Goal: Communication & Community: Ask a question

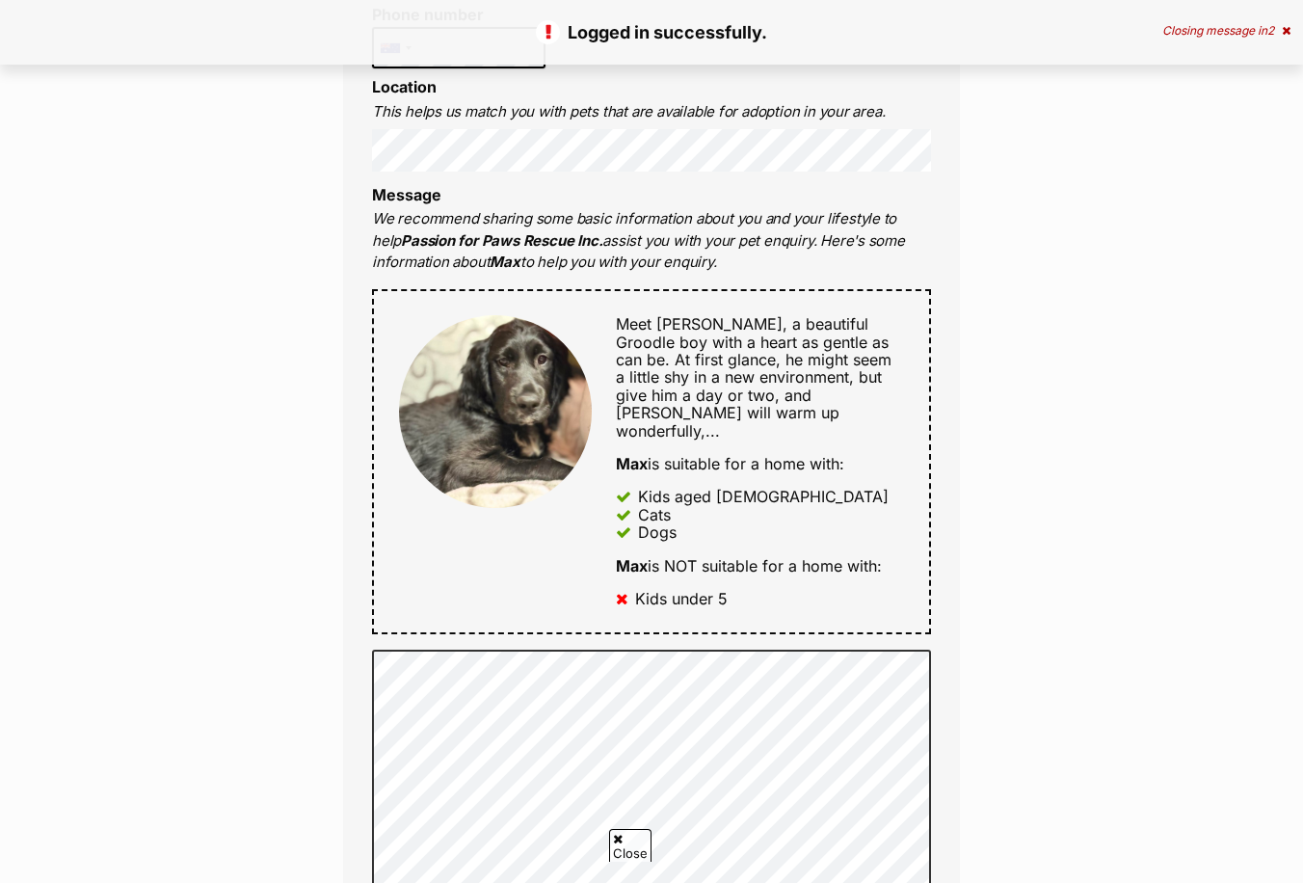
scroll to position [771, 0]
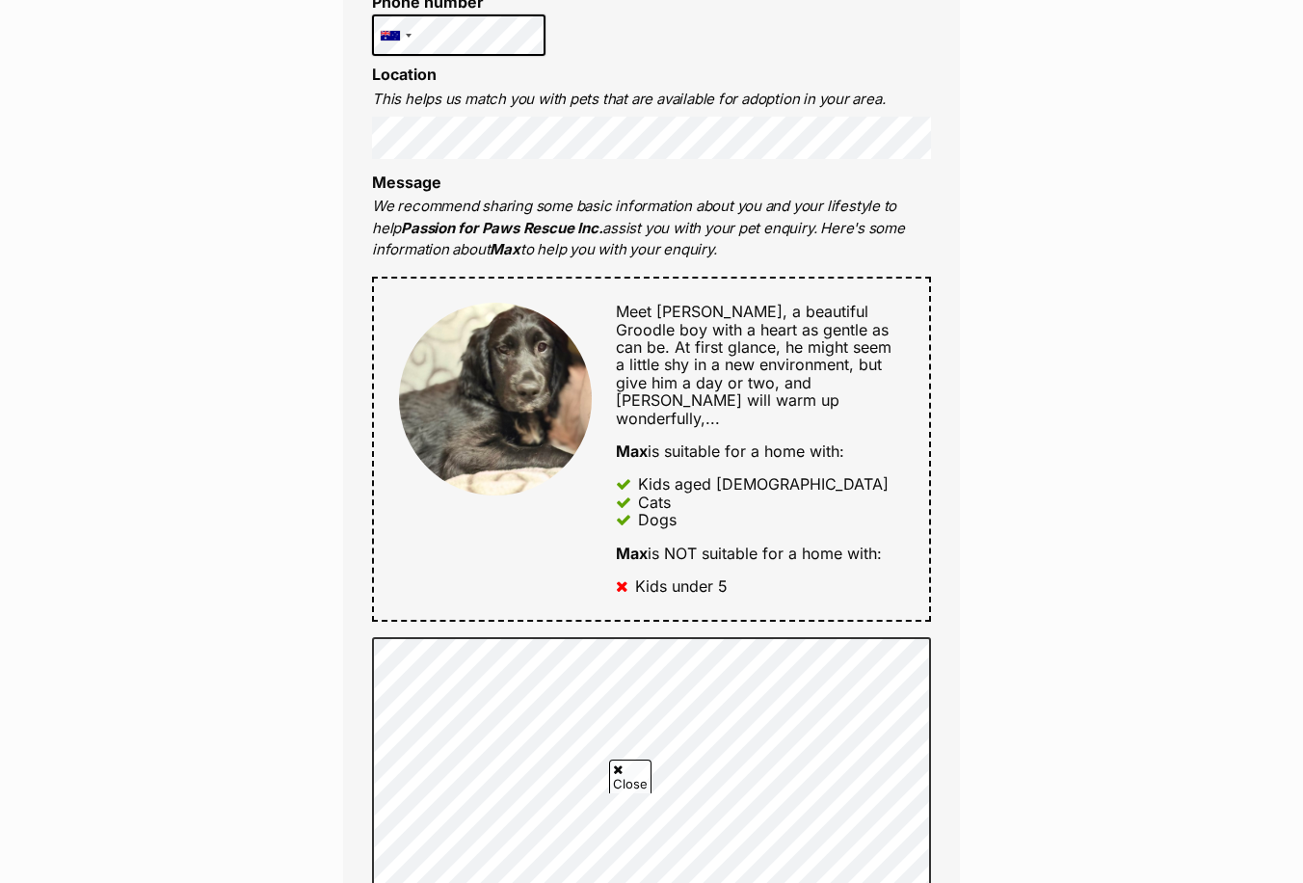
click at [418, 61] on div "Full name [PERSON_NAME] Email We require this to be able to send you communicat…" at bounding box center [651, 427] width 617 height 1326
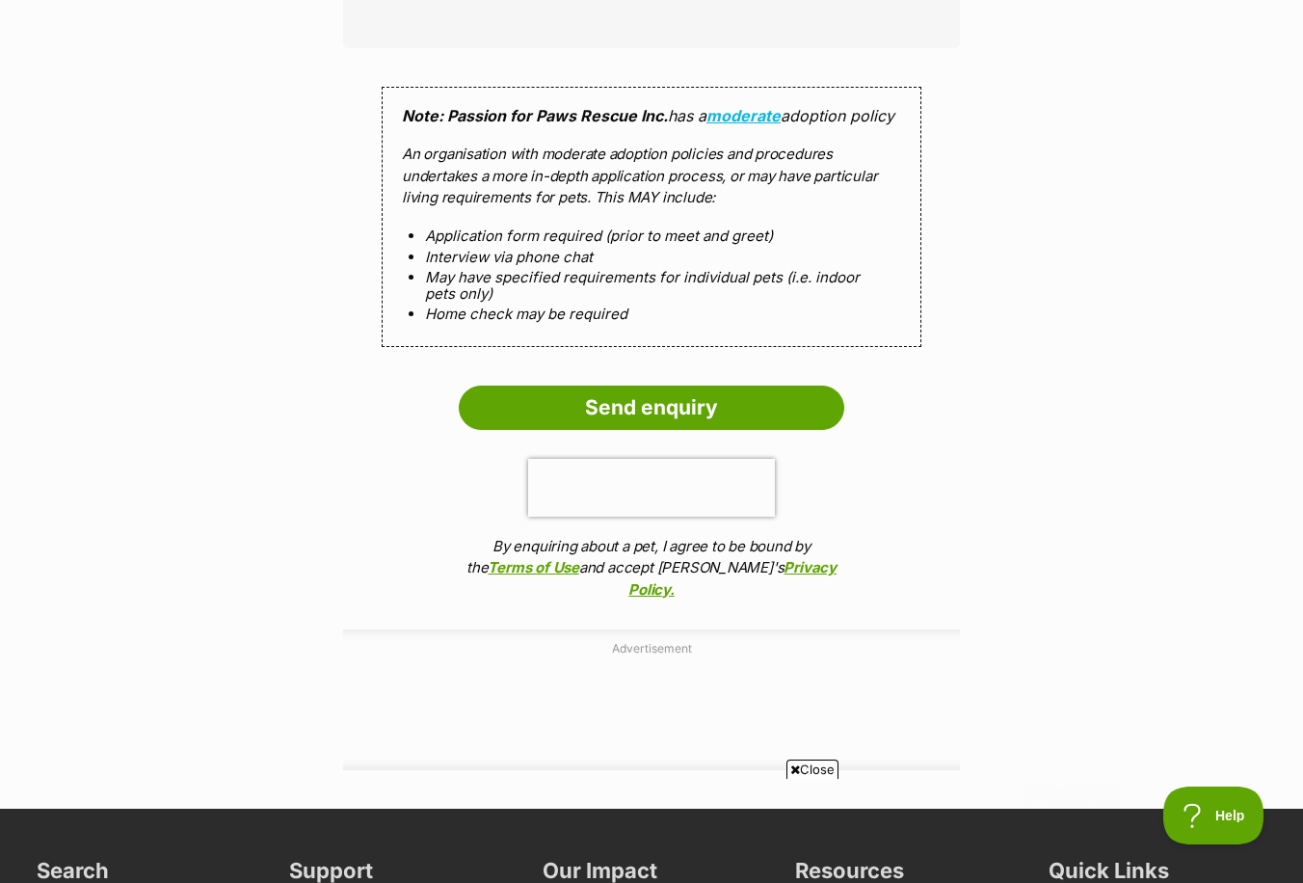
scroll to position [3181, 0]
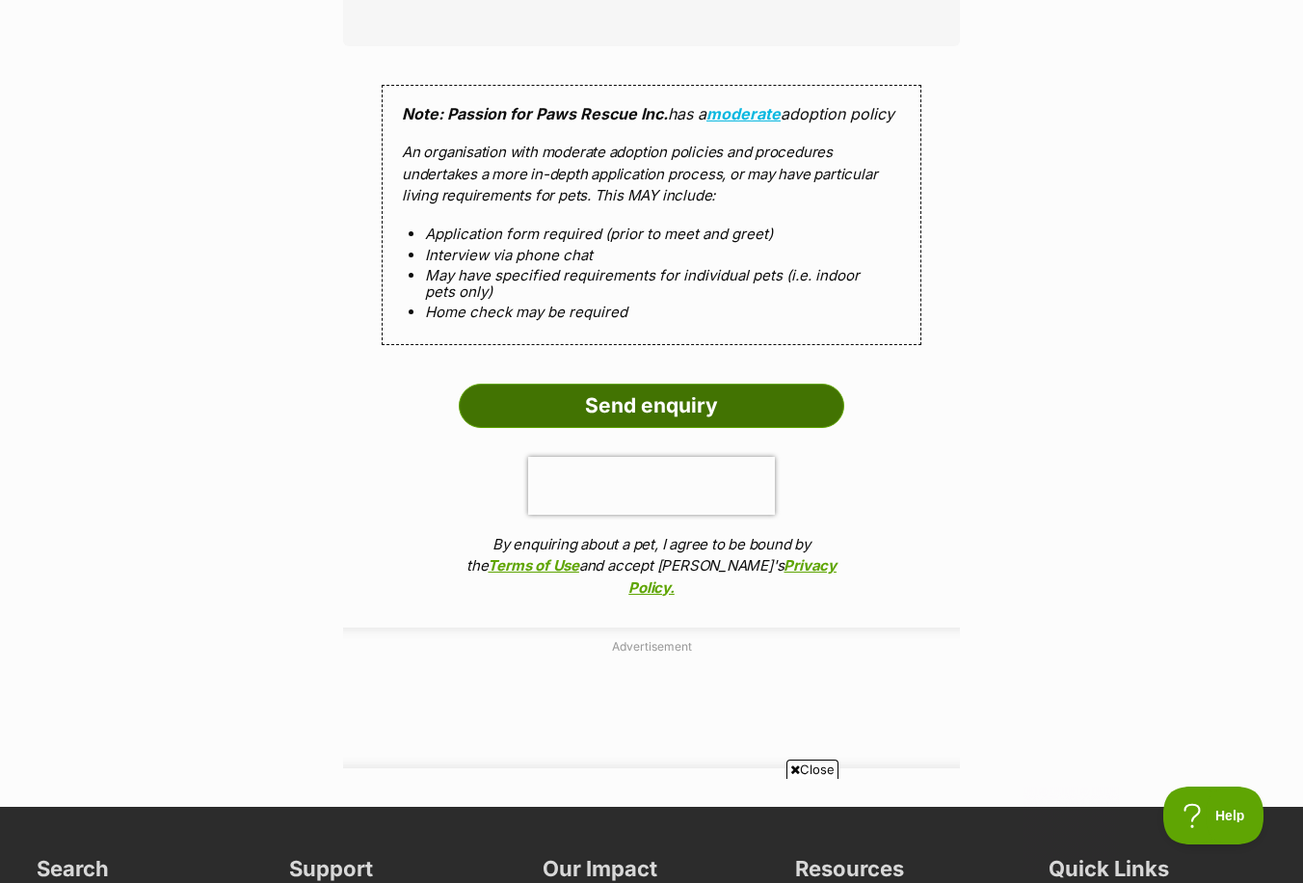
click at [630, 400] on input "Send enquiry" at bounding box center [651, 406] width 385 height 44
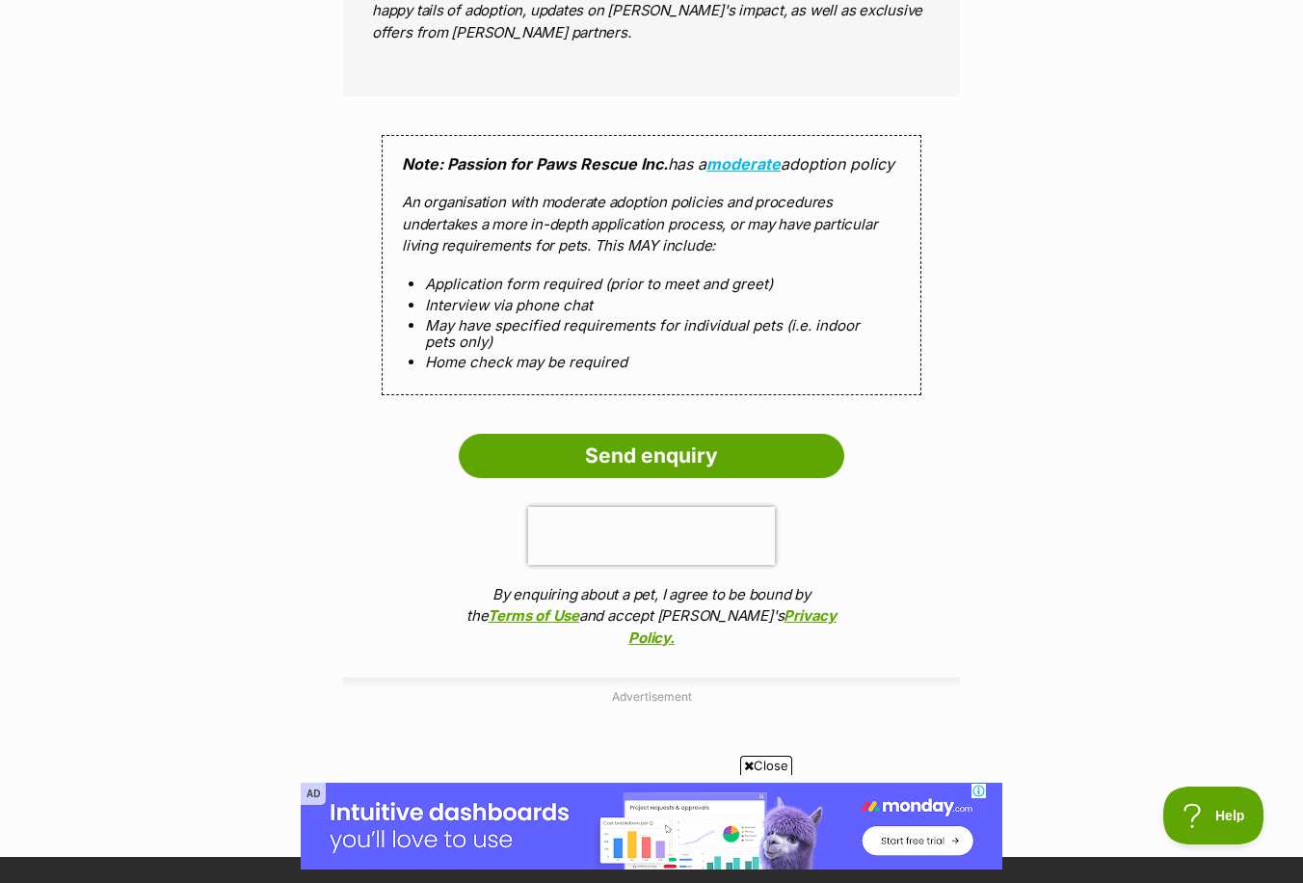
scroll to position [3373, 0]
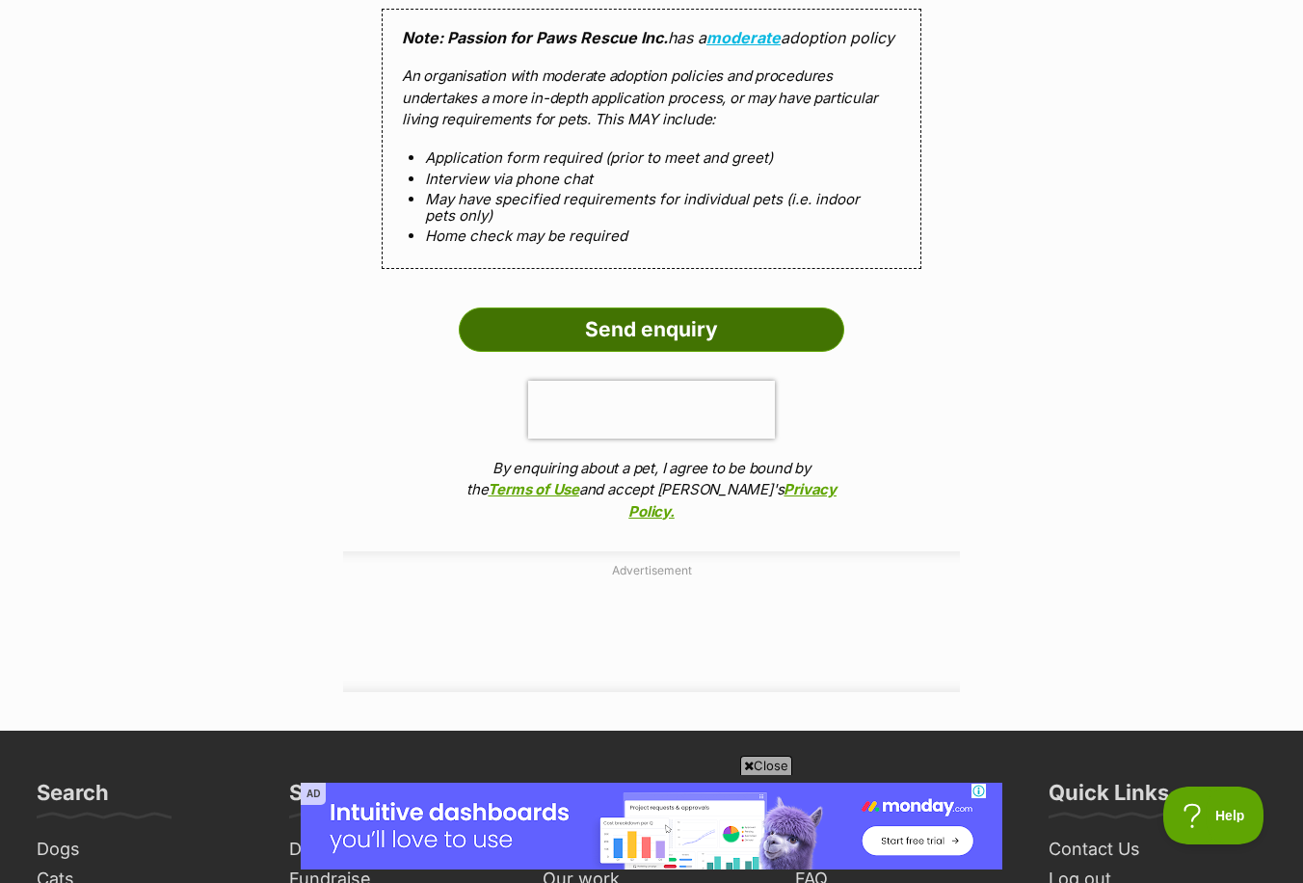
click at [697, 333] on input "Send enquiry" at bounding box center [651, 329] width 385 height 44
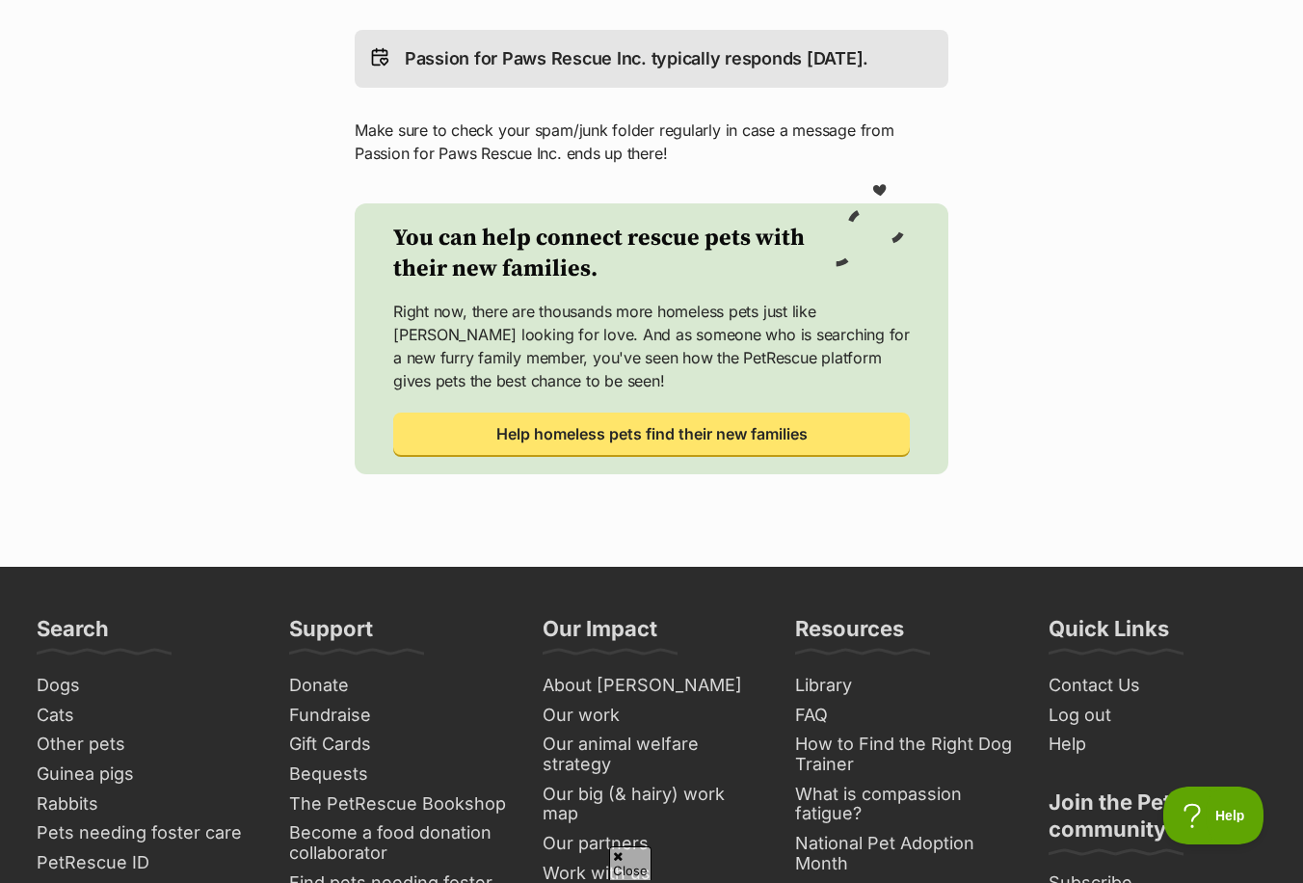
scroll to position [675, 0]
